Goal: Information Seeking & Learning: Learn about a topic

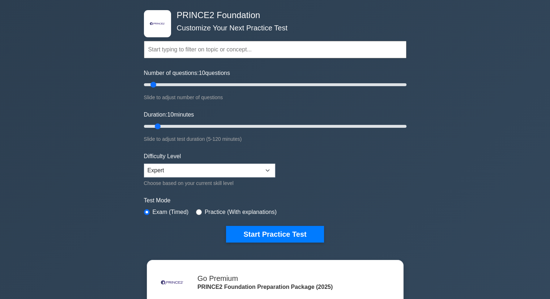
scroll to position [30, 0]
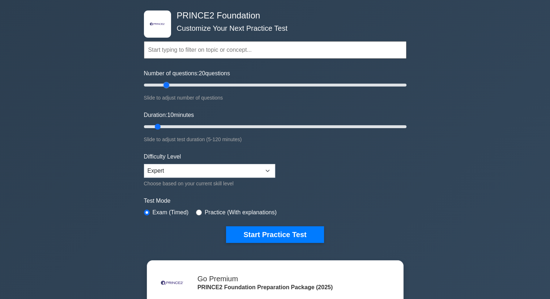
drag, startPoint x: 155, startPoint y: 84, endPoint x: 165, endPoint y: 87, distance: 10.2
type input "20"
click at [165, 87] on input "Number of questions: 20 questions" at bounding box center [275, 85] width 263 height 9
drag, startPoint x: 159, startPoint y: 126, endPoint x: 178, endPoint y: 130, distance: 19.2
type input "20"
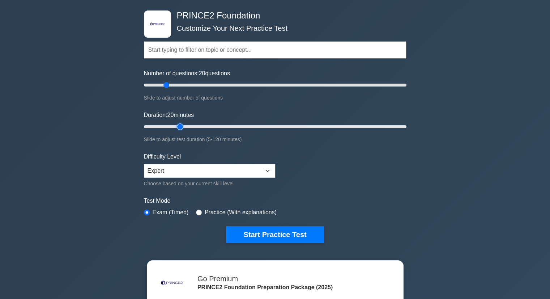
click at [178, 130] on input "Duration: 20 minutes" at bounding box center [275, 126] width 263 height 9
click at [252, 232] on button "Start Practice Test" at bounding box center [275, 234] width 98 height 17
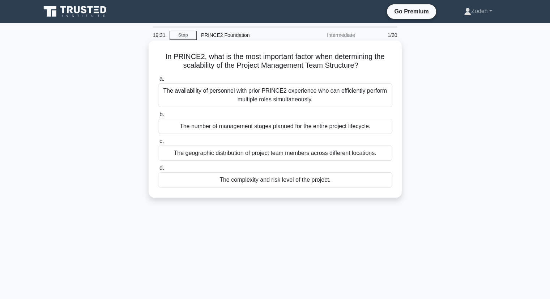
click at [181, 181] on div "The complexity and risk level of the project." at bounding box center [275, 179] width 234 height 15
click at [158, 170] on input "d. The complexity and risk level of the project." at bounding box center [158, 168] width 0 height 5
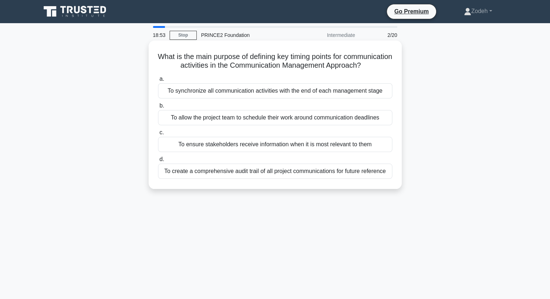
click at [169, 152] on div "To ensure stakeholders receive information when it is most relevant to them" at bounding box center [275, 144] width 234 height 15
click at [158, 135] on input "c. To ensure stakeholders receive information when it is most relevant to them" at bounding box center [158, 132] width 0 height 5
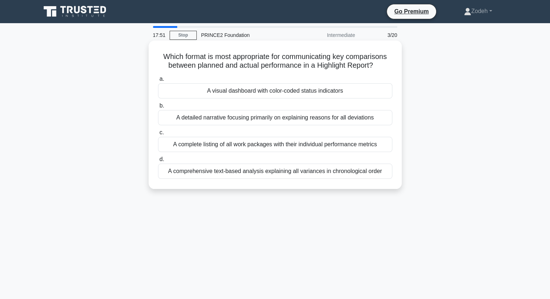
click at [174, 92] on div "A visual dashboard with color-coded status indicators" at bounding box center [275, 90] width 234 height 15
click at [158, 81] on input "a. A visual dashboard with color-coded status indicators" at bounding box center [158, 79] width 0 height 5
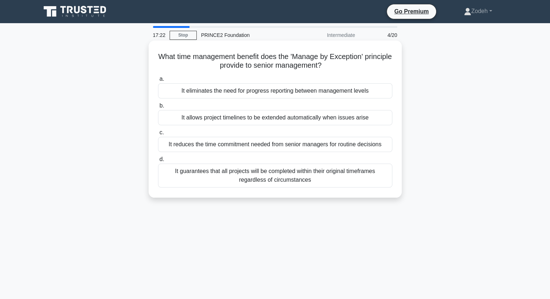
click at [173, 144] on div "It reduces the time commitment needed from senior managers for routine decisions" at bounding box center [275, 144] width 234 height 15
click at [158, 135] on input "c. It reduces the time commitment needed from senior managers for routine decis…" at bounding box center [158, 132] width 0 height 5
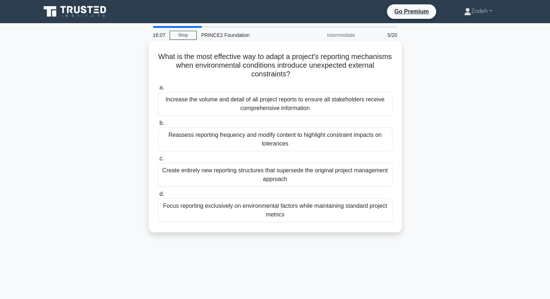
click at [173, 213] on div "Focus reporting exclusively on environmental factors while maintaining standard…" at bounding box center [275, 210] width 234 height 24
click at [158, 196] on input "d. Focus reporting exclusively on environmental factors while maintaining stand…" at bounding box center [158, 194] width 0 height 5
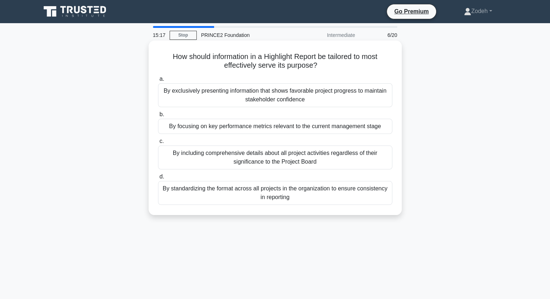
click at [175, 129] on div "By focusing on key performance metrics relevant to the current management stage" at bounding box center [275, 126] width 234 height 15
click at [158, 117] on input "b. By focusing on key performance metrics relevant to the current management st…" at bounding box center [158, 114] width 0 height 5
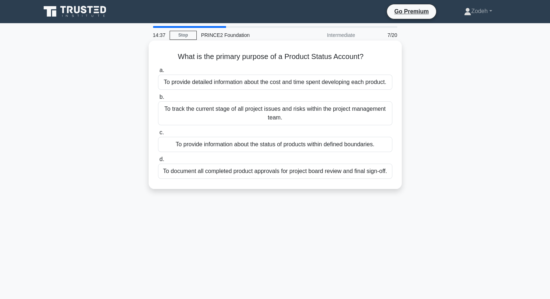
click at [172, 146] on div "To provide information about the status of products within defined boundaries." at bounding box center [275, 144] width 234 height 15
click at [158, 135] on input "c. To provide information about the status of products within defined boundarie…" at bounding box center [158, 132] width 0 height 5
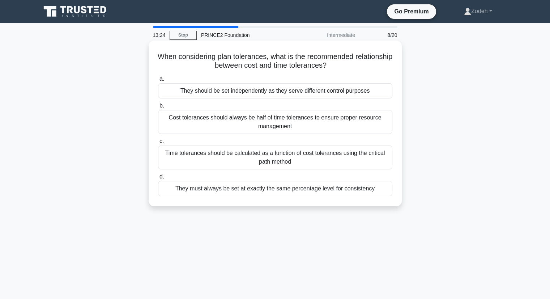
click at [181, 89] on div "They should be set independently as they serve different control purposes" at bounding box center [275, 90] width 234 height 15
click at [158, 81] on input "a. They should be set independently as they serve different control purposes" at bounding box center [158, 79] width 0 height 5
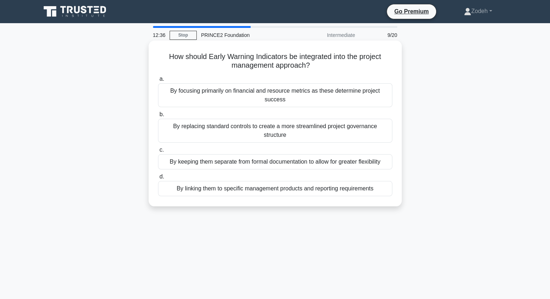
click at [174, 182] on div "By linking them to specific management products and reporting requirements" at bounding box center [275, 188] width 234 height 15
click at [158, 179] on input "d. By linking them to specific management products and reporting requirements" at bounding box center [158, 176] width 0 height 5
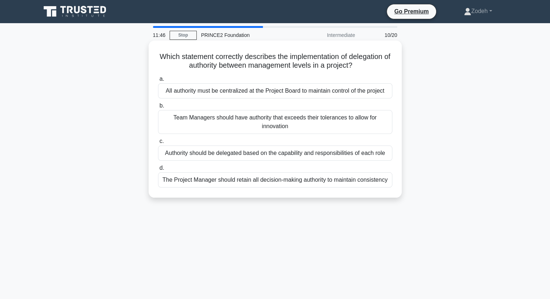
click at [187, 156] on div "Authority should be delegated based on the capability and responsibilities of e…" at bounding box center [275, 152] width 234 height 15
click at [158, 144] on input "c. Authority should be delegated based on the capability and responsibilities o…" at bounding box center [158, 141] width 0 height 5
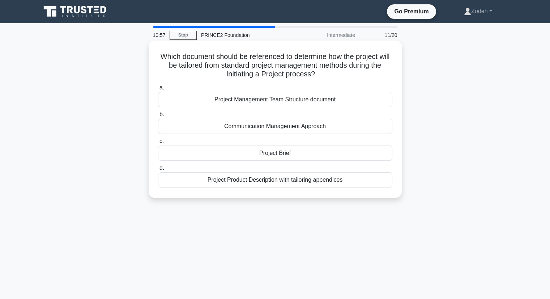
click at [184, 152] on div "Project Brief" at bounding box center [275, 152] width 234 height 15
click at [158, 144] on input "c. Project Brief" at bounding box center [158, 141] width 0 height 5
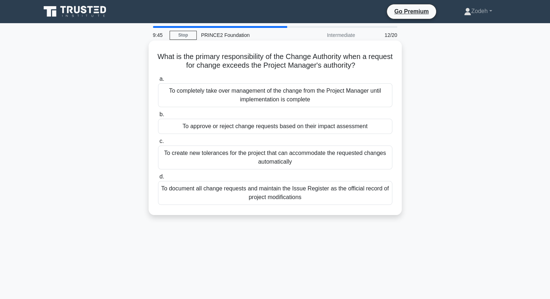
click at [181, 122] on div "To approve or reject change requests based on their impact assessment" at bounding box center [275, 126] width 234 height 15
click at [158, 117] on input "b. To approve or reject change requests based on their impact assessment" at bounding box center [158, 114] width 0 height 5
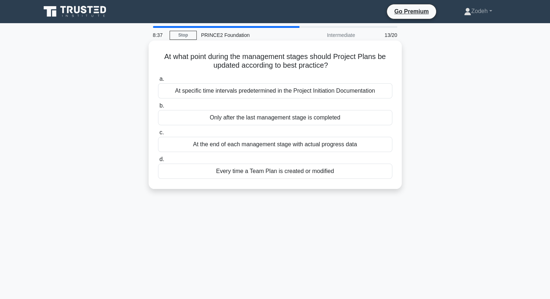
click at [172, 146] on div "At the end of each management stage with actual progress data" at bounding box center [275, 144] width 234 height 15
click at [158, 135] on input "c. At the end of each management stage with actual progress data" at bounding box center [158, 132] width 0 height 5
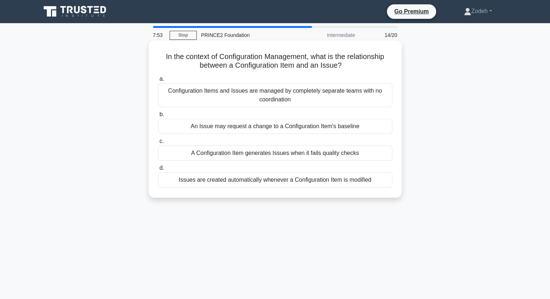
click at [178, 123] on div "An Issue may request a change to a Configuration Item's baseline" at bounding box center [275, 126] width 234 height 15
click at [158, 117] on input "b. An Issue may request a change to a Configuration Item's baseline" at bounding box center [158, 114] width 0 height 5
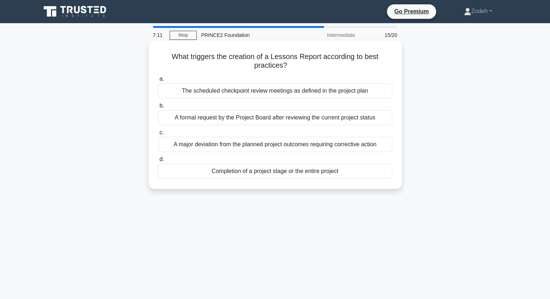
click at [200, 177] on div "Completion of a project stage or the entire project" at bounding box center [275, 171] width 234 height 15
click at [158, 162] on input "d. Completion of a project stage or the entire project" at bounding box center [158, 159] width 0 height 5
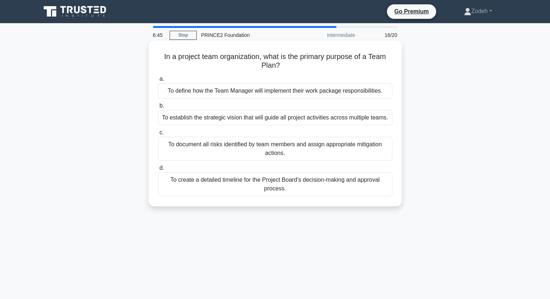
click at [188, 94] on div "To define how the Team Manager will implement their work package responsibiliti…" at bounding box center [275, 90] width 234 height 15
click at [158, 81] on input "a. To define how the Team Manager will implement their work package responsibil…" at bounding box center [158, 79] width 0 height 5
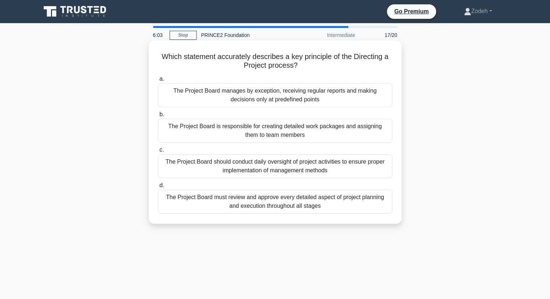
click at [191, 96] on div "The Project Board manages by exception, receiving regular reports and making de…" at bounding box center [275, 95] width 234 height 24
click at [158, 81] on input "a. The Project Board manages by exception, receiving regular reports and making…" at bounding box center [158, 79] width 0 height 5
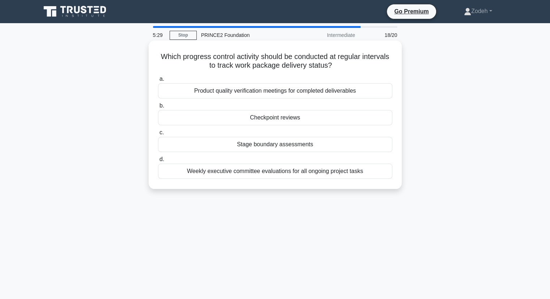
click at [179, 123] on div "Checkpoint reviews" at bounding box center [275, 117] width 234 height 15
click at [158, 108] on input "b. Checkpoint reviews" at bounding box center [158, 105] width 0 height 5
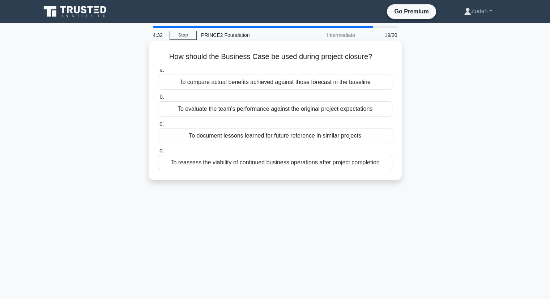
click at [174, 111] on div "To evaluate the team's performance against the original project expectations" at bounding box center [275, 108] width 234 height 15
click at [158, 99] on input "b. To evaluate the team's performance against the original project expectations" at bounding box center [158, 97] width 0 height 5
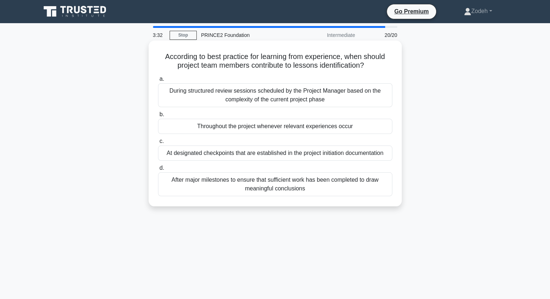
click at [172, 128] on div "Throughout the project whenever relevant experiences occur" at bounding box center [275, 126] width 234 height 15
click at [158, 117] on input "b. Throughout the project whenever relevant experiences occur" at bounding box center [158, 114] width 0 height 5
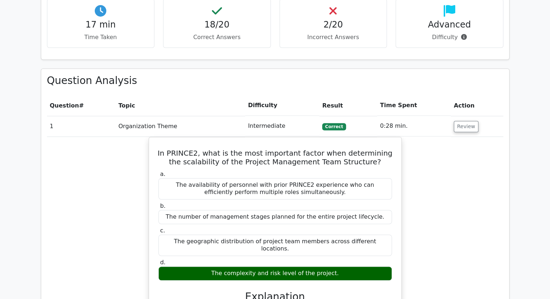
scroll to position [508, 0]
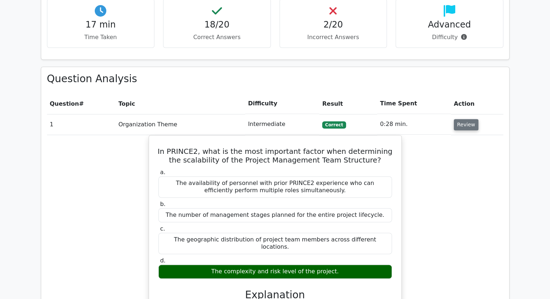
click at [466, 119] on button "Review" at bounding box center [466, 124] width 25 height 11
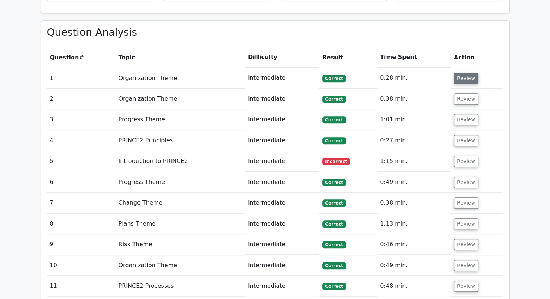
scroll to position [557, 0]
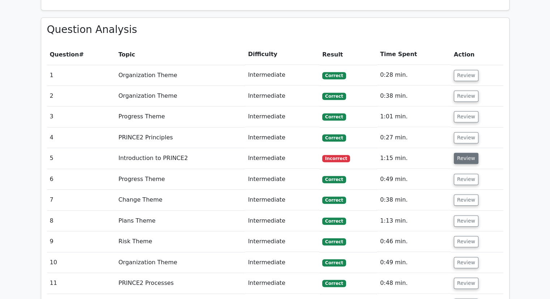
click at [460, 153] on button "Review" at bounding box center [466, 158] width 25 height 11
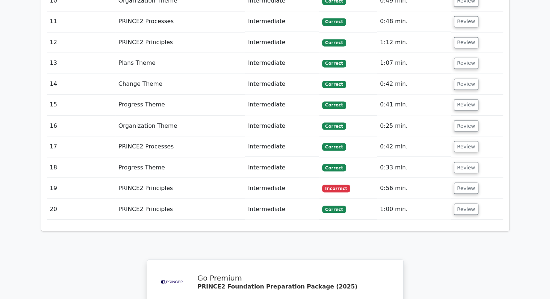
scroll to position [1265, 0]
click at [456, 182] on button "Review" at bounding box center [466, 187] width 25 height 11
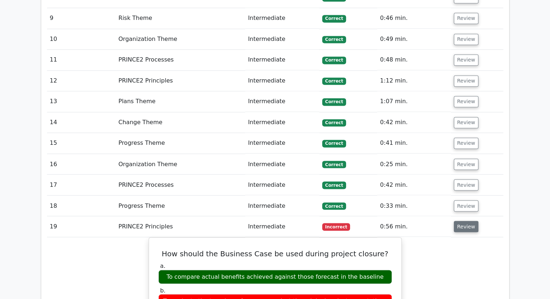
scroll to position [1229, 0]
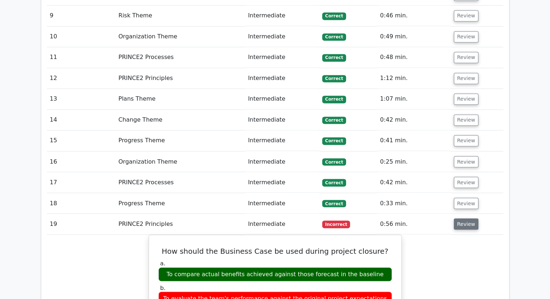
click at [471, 218] on button "Review" at bounding box center [466, 223] width 25 height 11
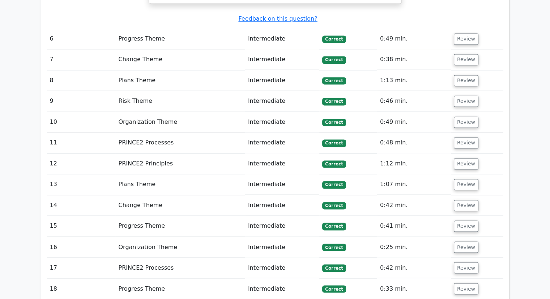
scroll to position [1139, 0]
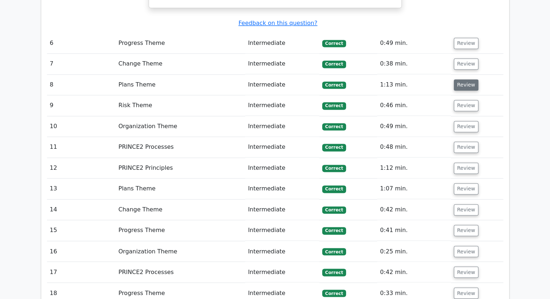
click at [462, 79] on button "Review" at bounding box center [466, 84] width 25 height 11
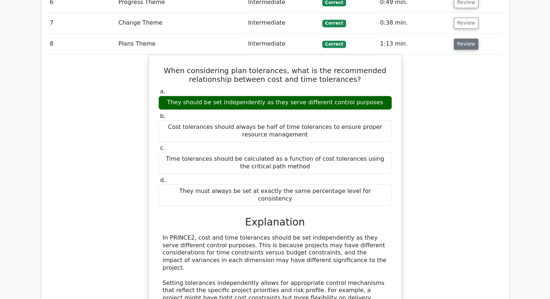
scroll to position [1182, 0]
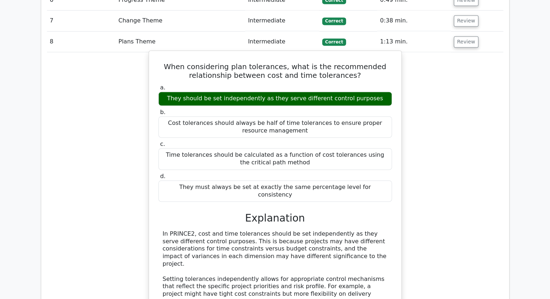
click at [330, 54] on div "When considering plan tolerances, what is the recommended relationship between …" at bounding box center [275, 245] width 247 height 383
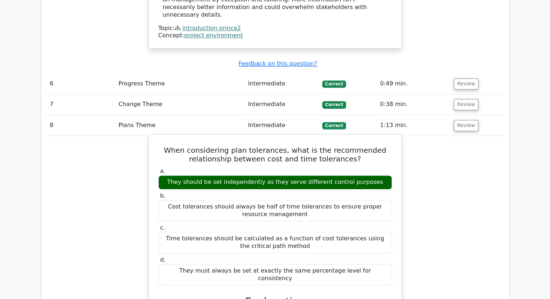
scroll to position [1095, 0]
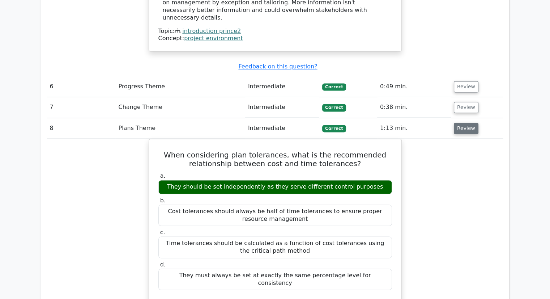
click at [460, 123] on button "Review" at bounding box center [466, 128] width 25 height 11
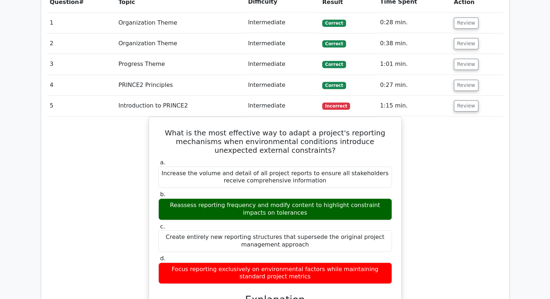
scroll to position [609, 0]
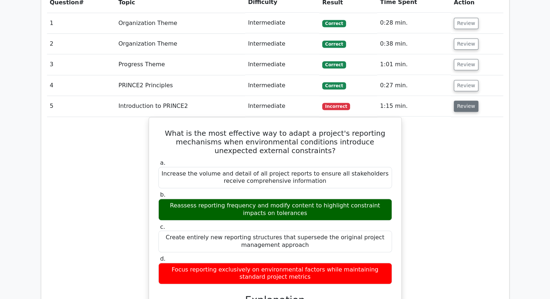
click at [463, 101] on button "Review" at bounding box center [466, 106] width 25 height 11
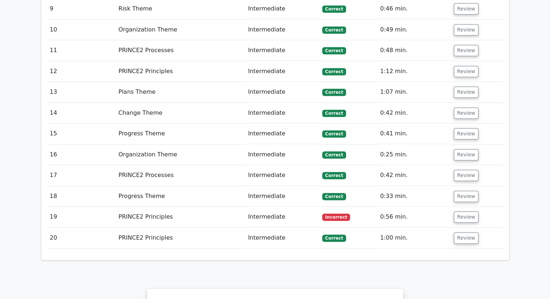
scroll to position [791, 0]
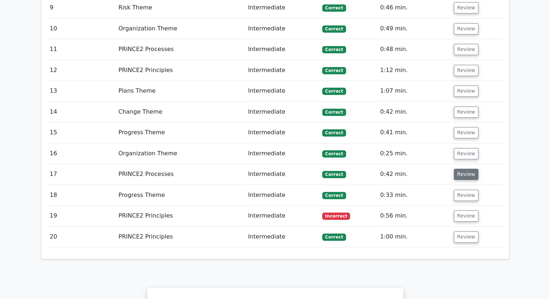
click at [466, 169] on button "Review" at bounding box center [466, 174] width 25 height 11
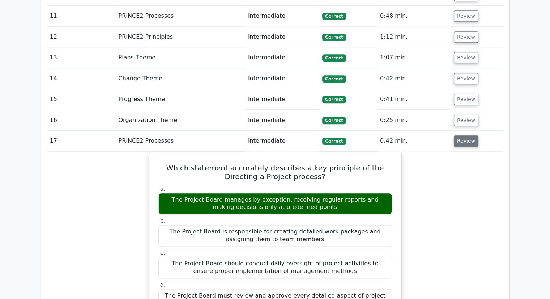
scroll to position [824, 0]
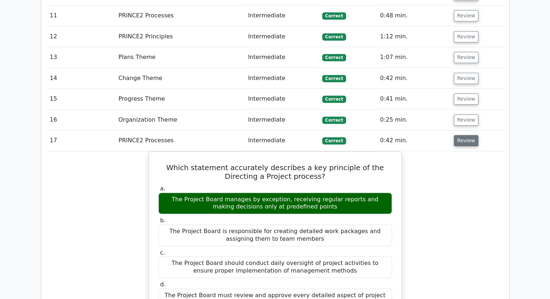
click at [464, 135] on button "Review" at bounding box center [466, 140] width 25 height 11
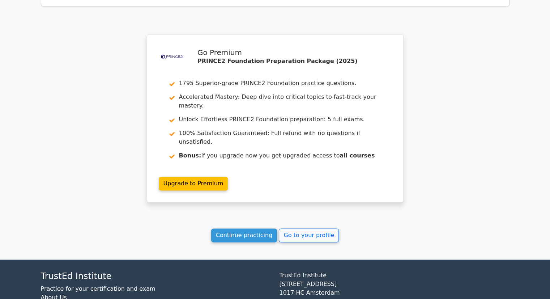
scroll to position [1039, 0]
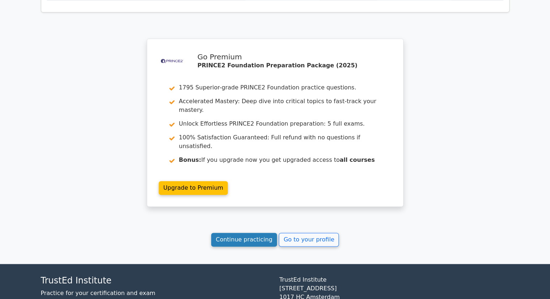
click at [262, 233] on link "Continue practicing" at bounding box center [244, 240] width 66 height 14
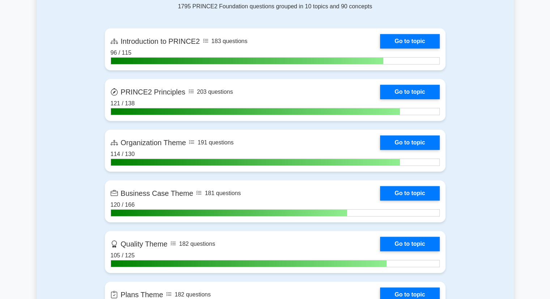
scroll to position [481, 0]
